Goal: Entertainment & Leisure: Consume media (video, audio)

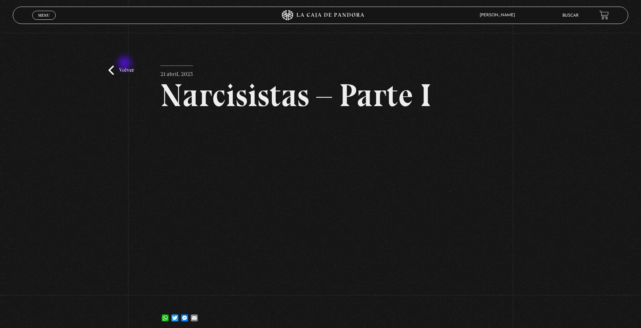
click at [119, 70] on link "Volver" at bounding box center [121, 69] width 26 height 9
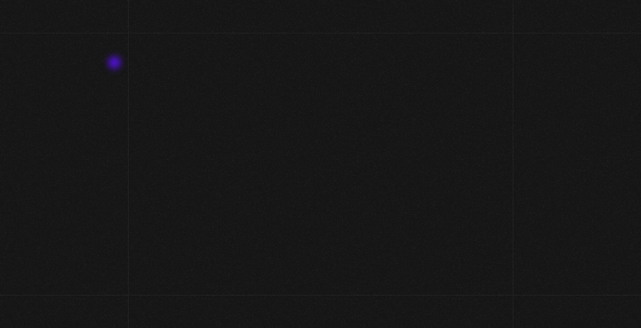
scroll to position [1523, 0]
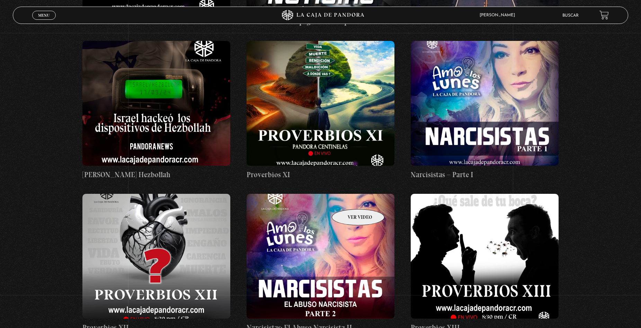
click at [349, 199] on figure at bounding box center [321, 256] width 148 height 125
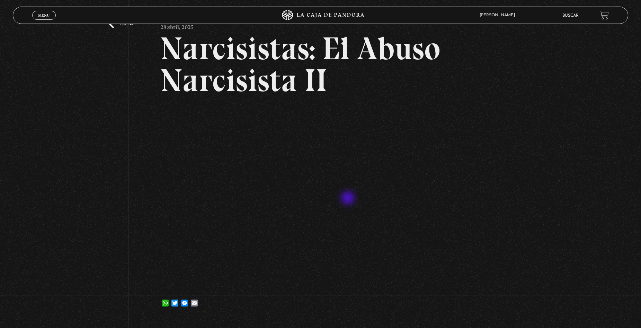
scroll to position [35, 0]
